Goal: Find specific page/section: Find specific page/section

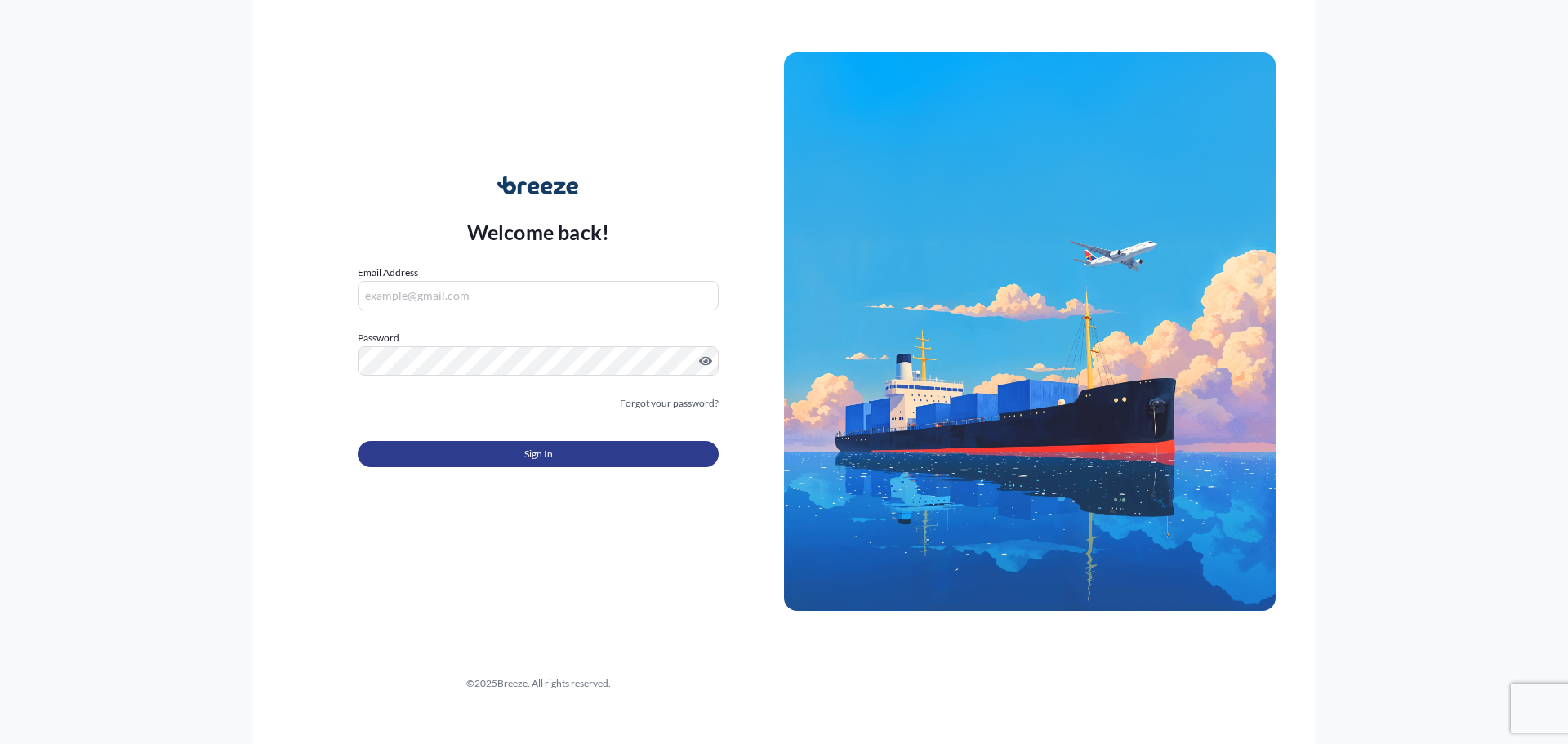
type input "[PERSON_NAME][EMAIL_ADDRESS][DOMAIN_NAME]"
click at [550, 455] on span "Sign In" at bounding box center [539, 454] width 28 height 17
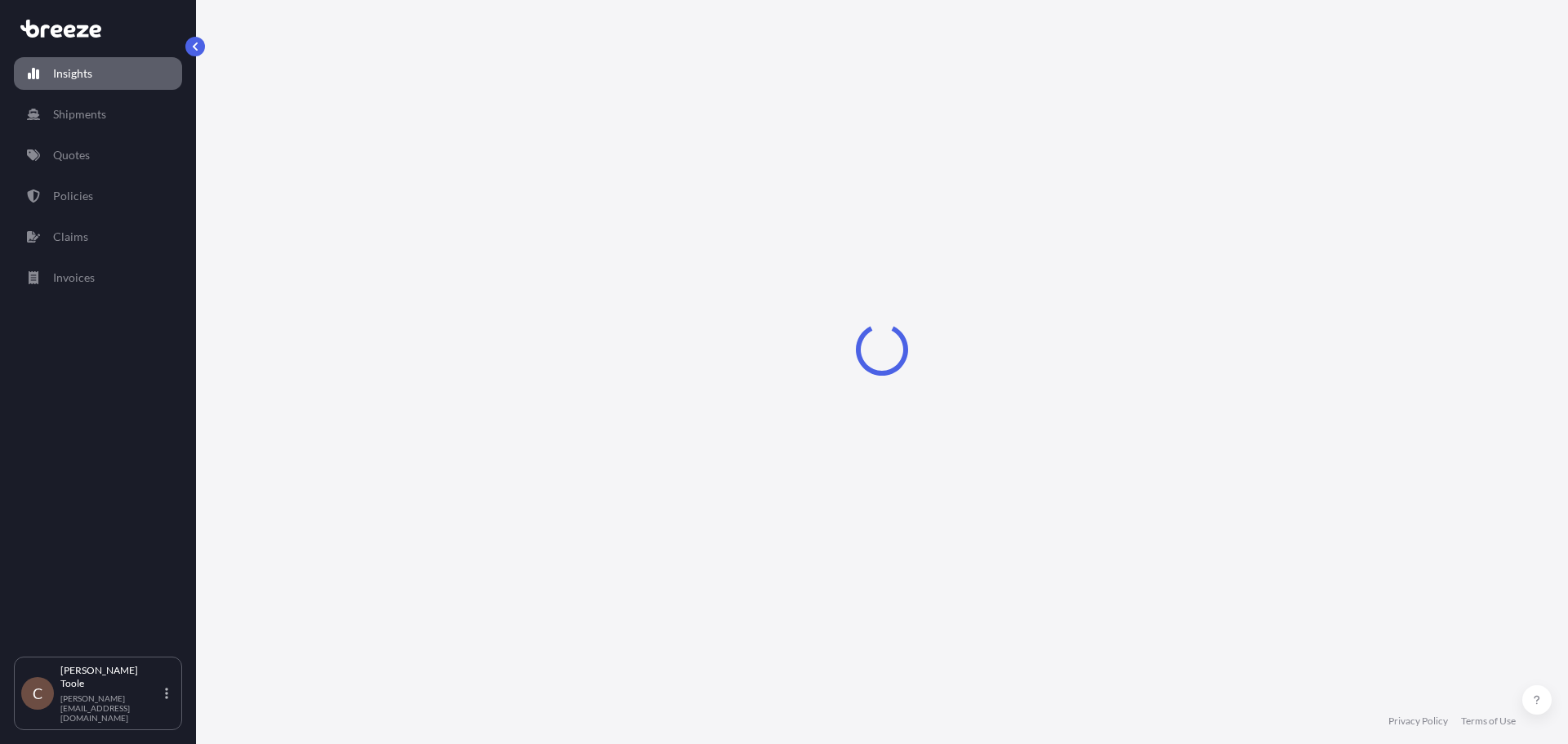
select select "2025"
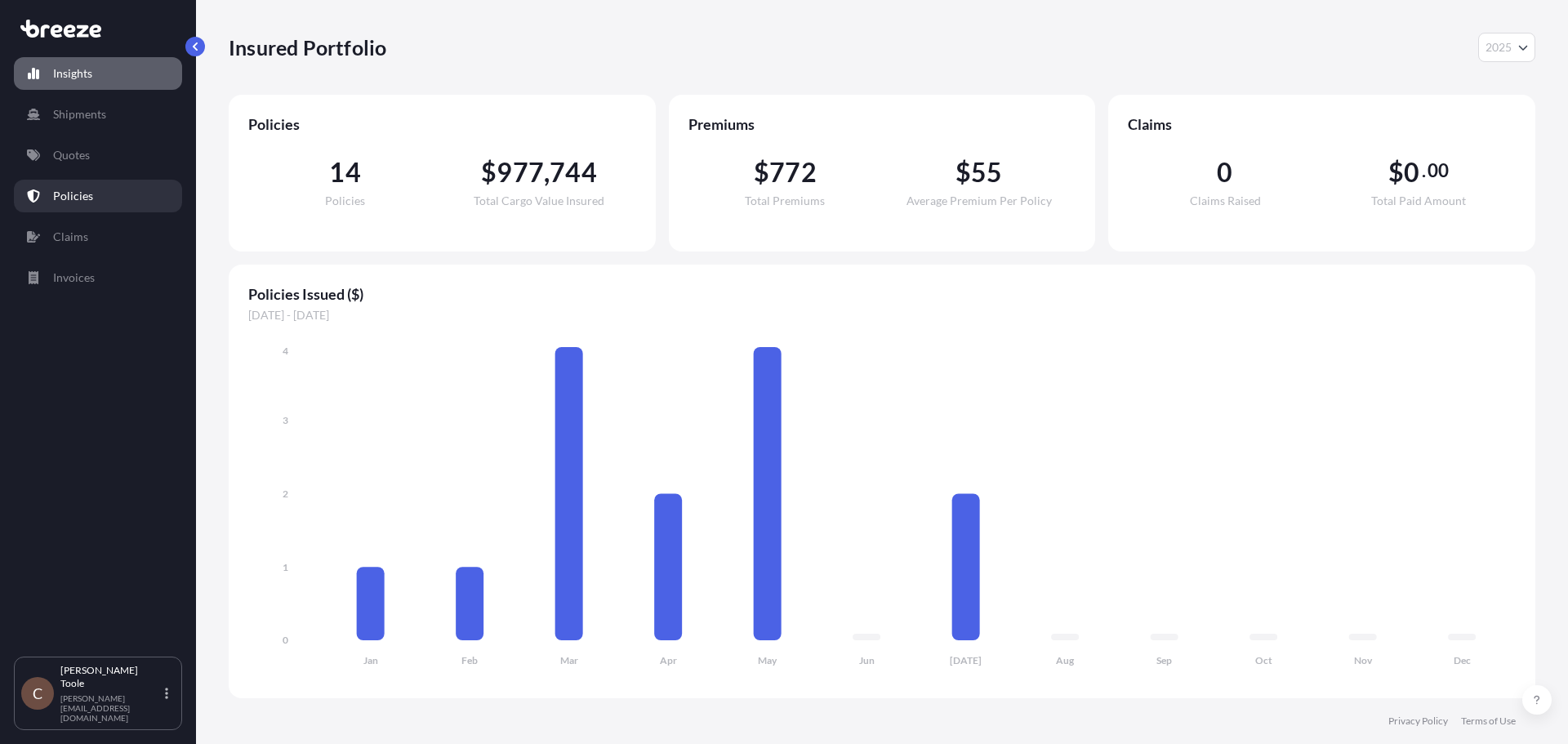
click at [64, 200] on p "Policies" at bounding box center [73, 196] width 40 height 17
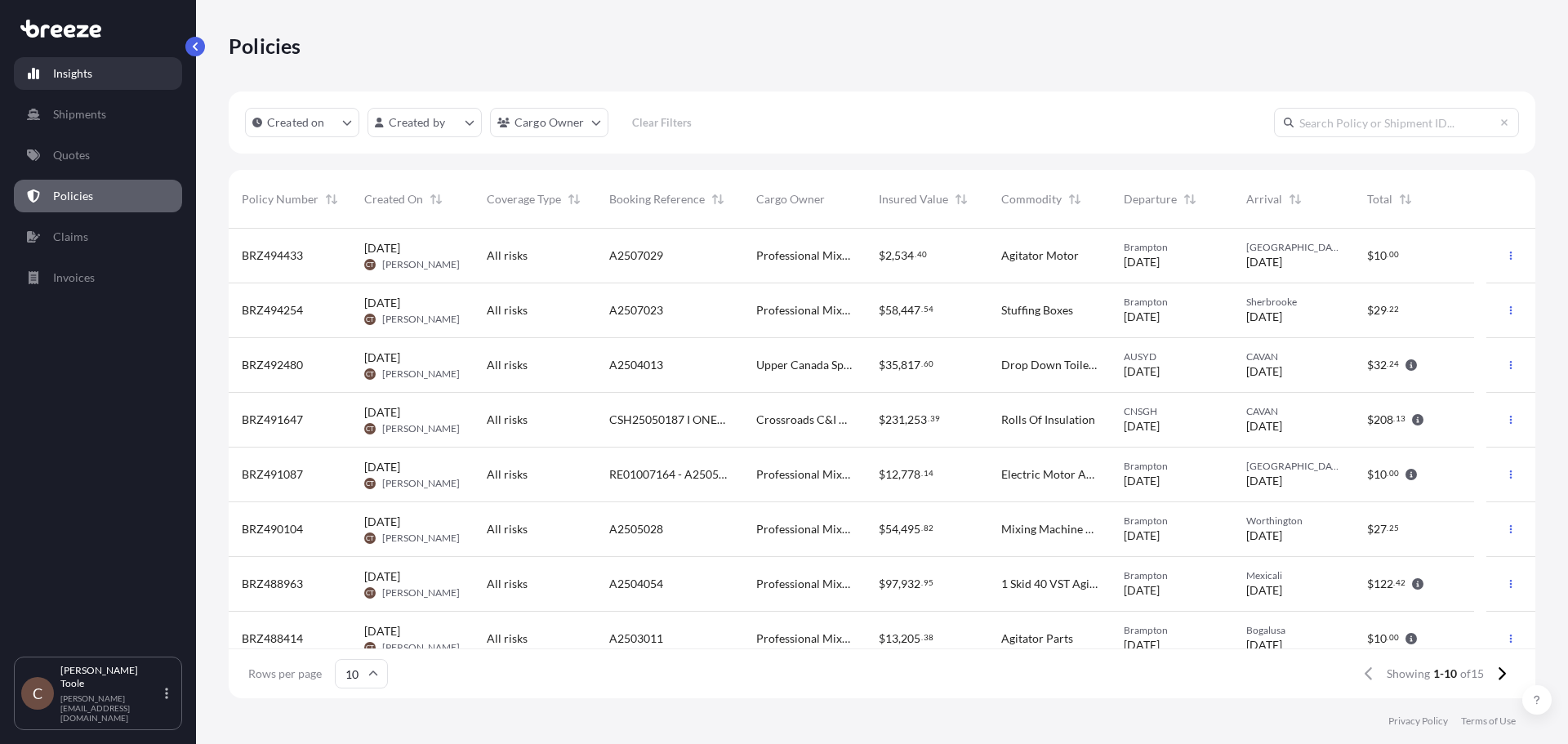
click at [46, 73] on link "Insights" at bounding box center [99, 73] width 169 height 33
select select "2025"
